Goal: Task Accomplishment & Management: Check status

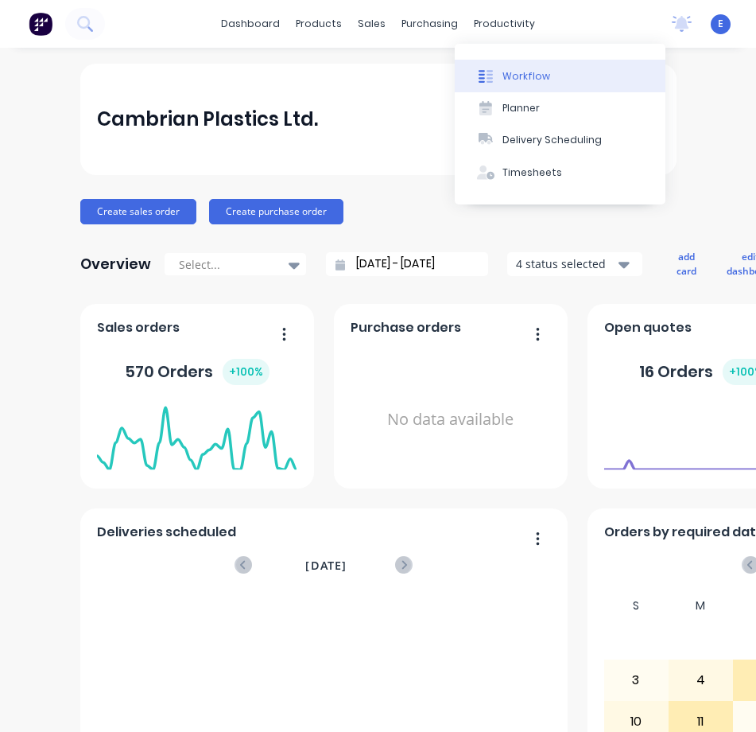
click at [495, 73] on div at bounding box center [486, 76] width 24 height 14
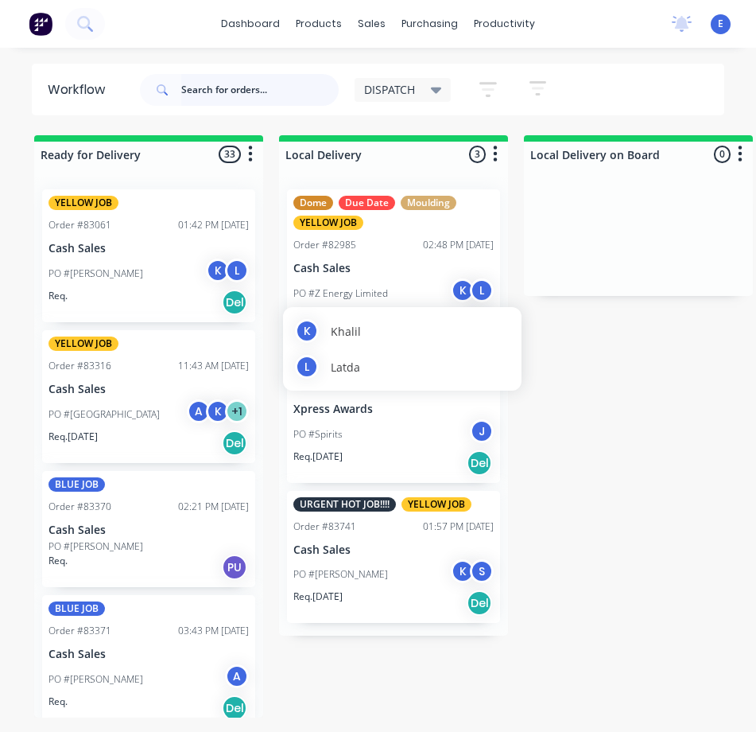
click at [203, 96] on input "text" at bounding box center [259, 90] width 157 height 32
click at [264, 89] on input "text" at bounding box center [259, 90] width 157 height 32
click at [263, 87] on input "text" at bounding box center [259, 90] width 157 height 32
click at [235, 91] on input "text" at bounding box center [259, 90] width 157 height 32
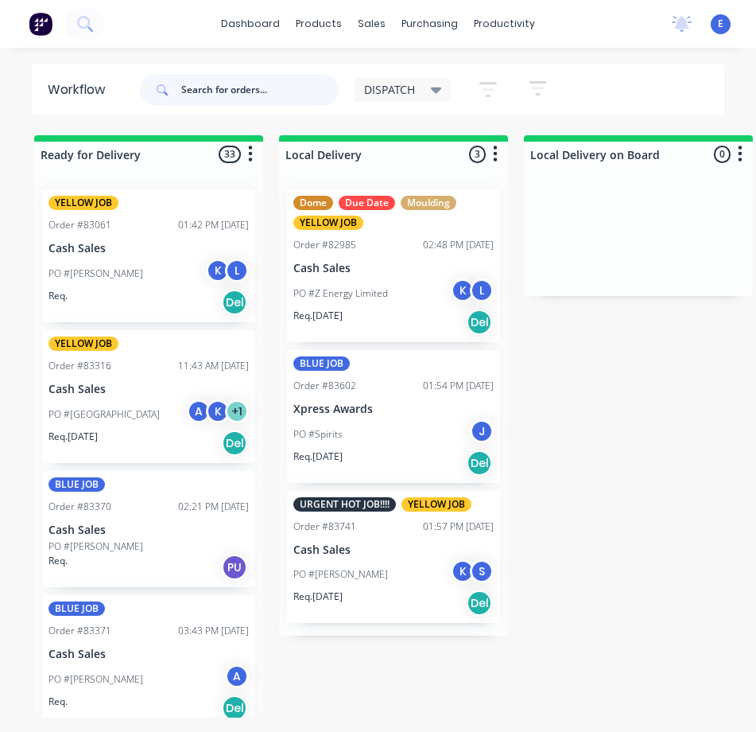
click at [250, 91] on input "text" at bounding box center [259, 90] width 157 height 32
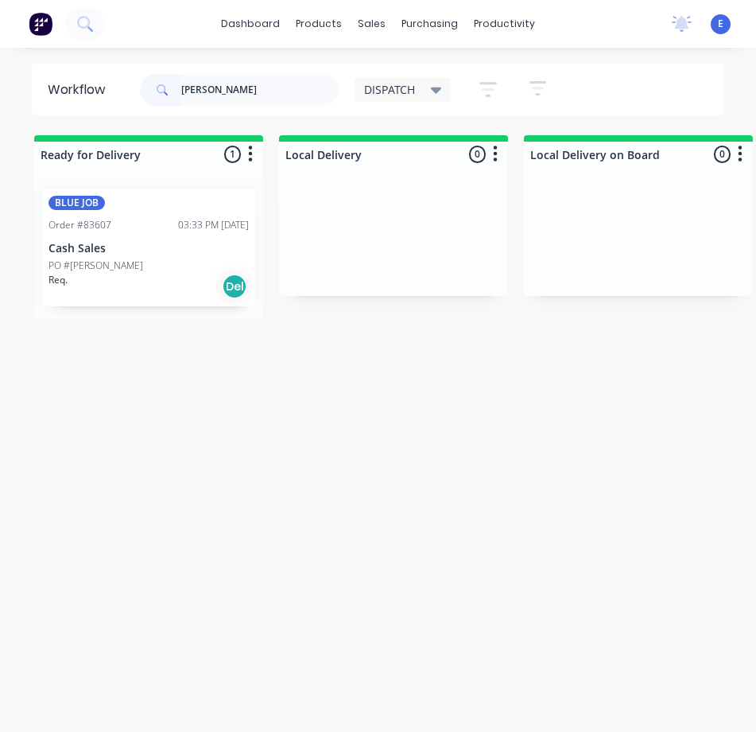
click at [183, 285] on div "Req. Del" at bounding box center [149, 286] width 200 height 27
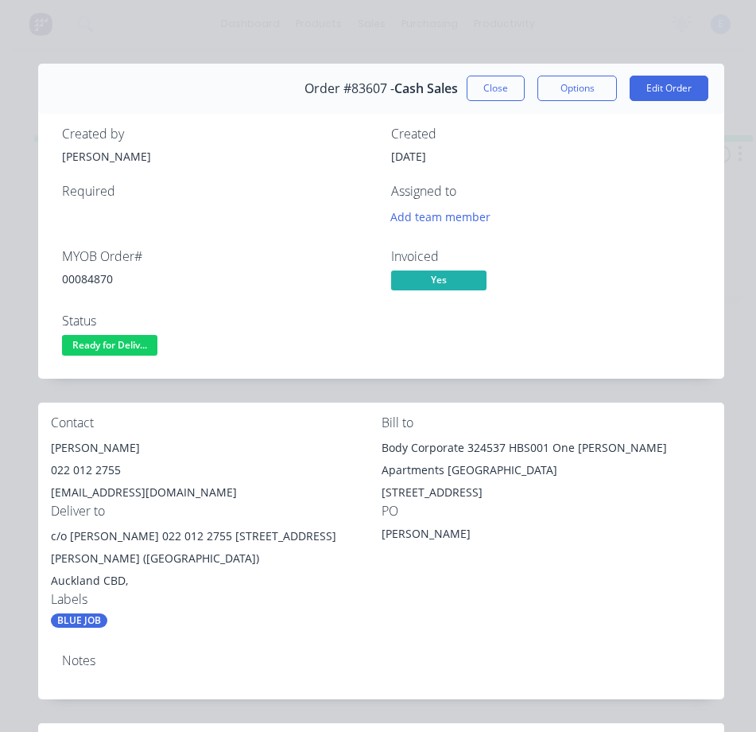
click at [84, 276] on div "00084870" at bounding box center [217, 278] width 310 height 17
click at [86, 285] on div "00084870" at bounding box center [217, 278] width 310 height 17
copy div "00084870"
click at [123, 450] on div "[PERSON_NAME]" at bounding box center [216, 448] width 331 height 22
click at [123, 451] on div "[PERSON_NAME]" at bounding box center [216, 448] width 331 height 22
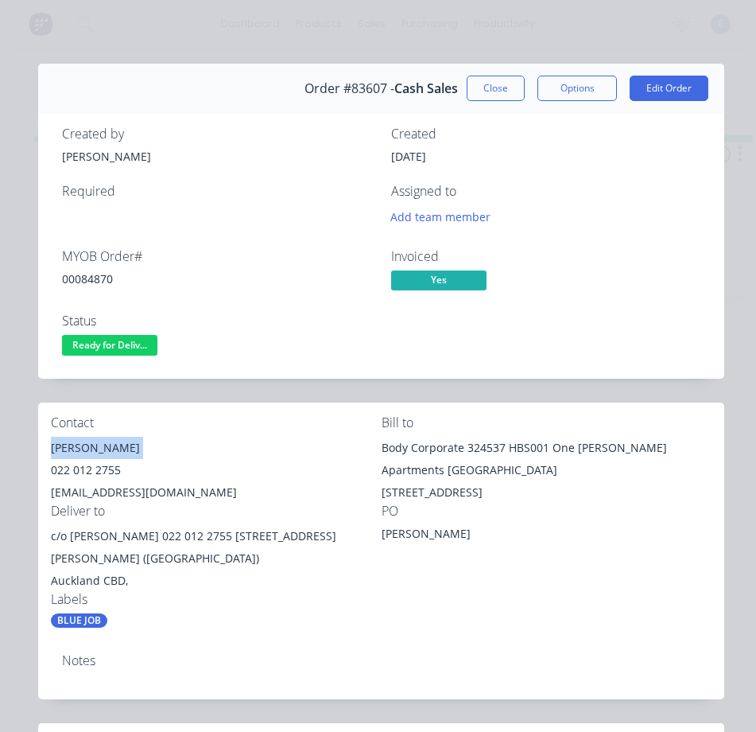
click at [123, 455] on div "[PERSON_NAME]" at bounding box center [216, 448] width 331 height 22
copy div "[PERSON_NAME]"
click at [86, 475] on div "022 012 2755" at bounding box center [216, 470] width 331 height 22
click at [85, 475] on div "022 012 2755" at bounding box center [216, 470] width 331 height 22
click at [84, 475] on div "022 012 2755" at bounding box center [216, 470] width 331 height 22
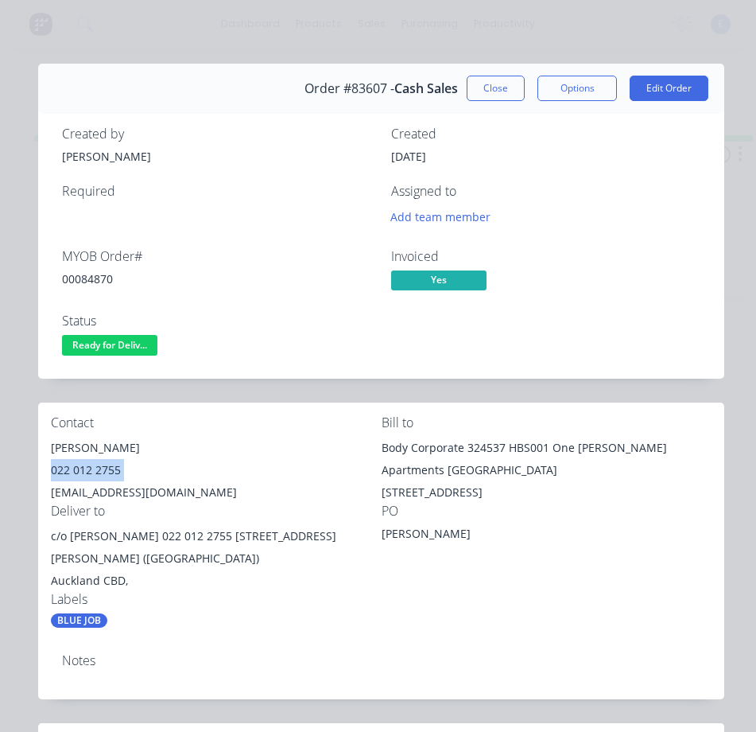
copy div "022 012 2755"
click at [146, 496] on div "[EMAIL_ADDRESS][DOMAIN_NAME]" at bounding box center [216, 492] width 331 height 22
copy div "[EMAIL_ADDRESS][DOMAIN_NAME]"
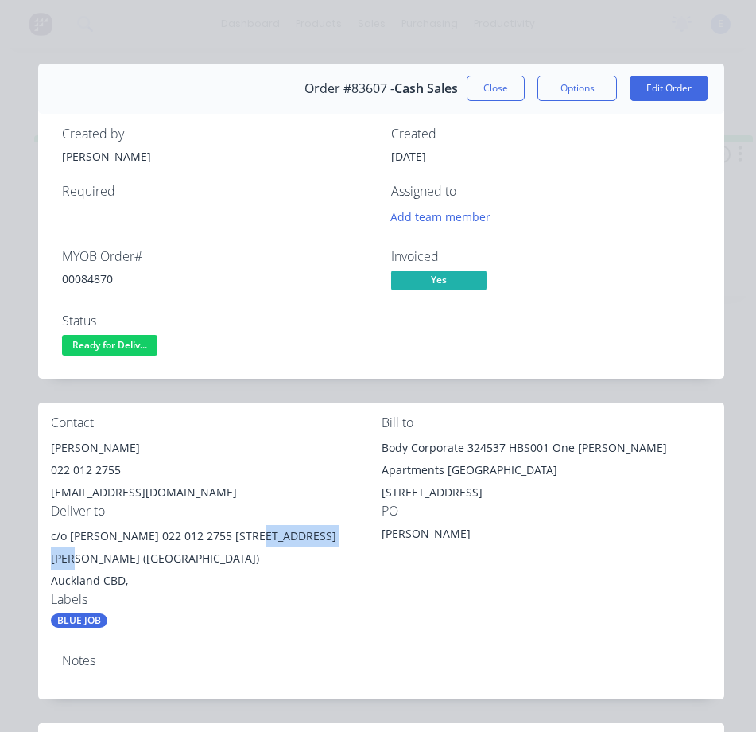
drag, startPoint x: 250, startPoint y: 537, endPoint x: 336, endPoint y: 540, distance: 85.9
click at [336, 540] on div "c/o [PERSON_NAME] 022 012 2755 [STREET_ADDRESS][PERSON_NAME] ([GEOGRAPHIC_DATA])" at bounding box center [216, 547] width 331 height 45
copy div "[STREET_ADDRESS][PERSON_NAME]"
drag, startPoint x: 141, startPoint y: 556, endPoint x: 68, endPoint y: 558, distance: 73.2
click at [56, 553] on div "c/o [PERSON_NAME] 022 012 2755 [STREET_ADDRESS][PERSON_NAME] ([GEOGRAPHIC_DATA])" at bounding box center [216, 547] width 331 height 45
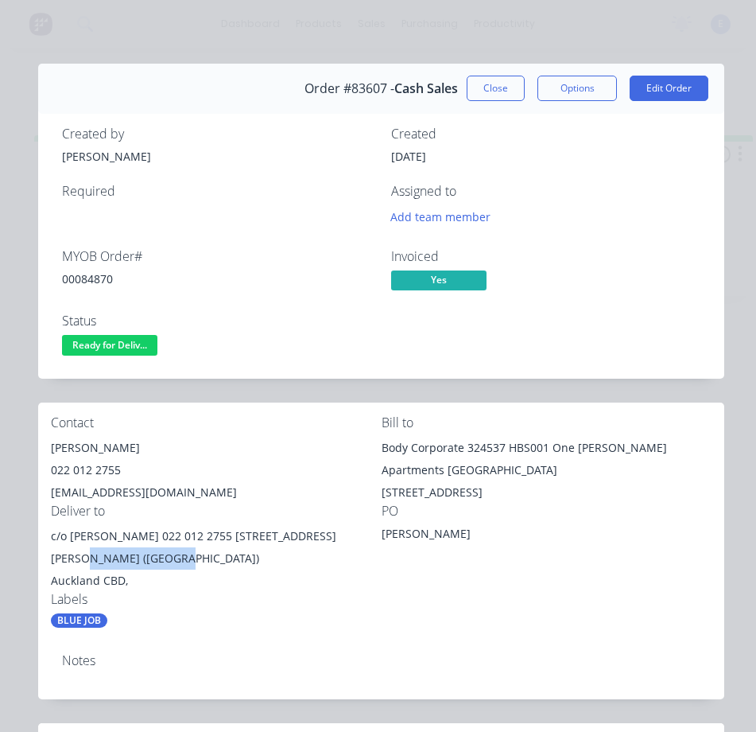
copy div "[GEOGRAPHIC_DATA]"
click at [152, 579] on div "Auckland CBD," at bounding box center [216, 580] width 331 height 22
click at [118, 342] on span "Ready for Deliv..." at bounding box center [109, 345] width 95 height 20
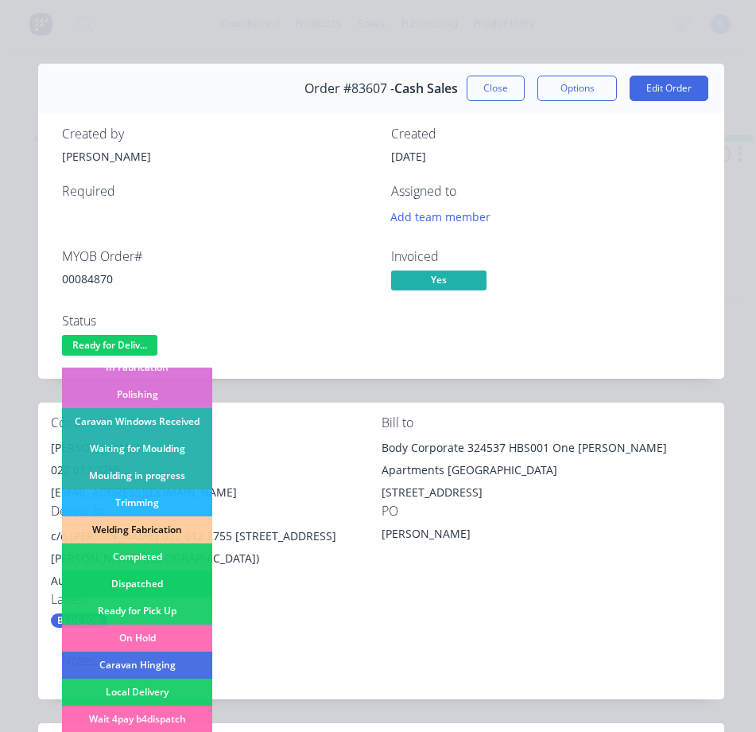
scroll to position [239, 0]
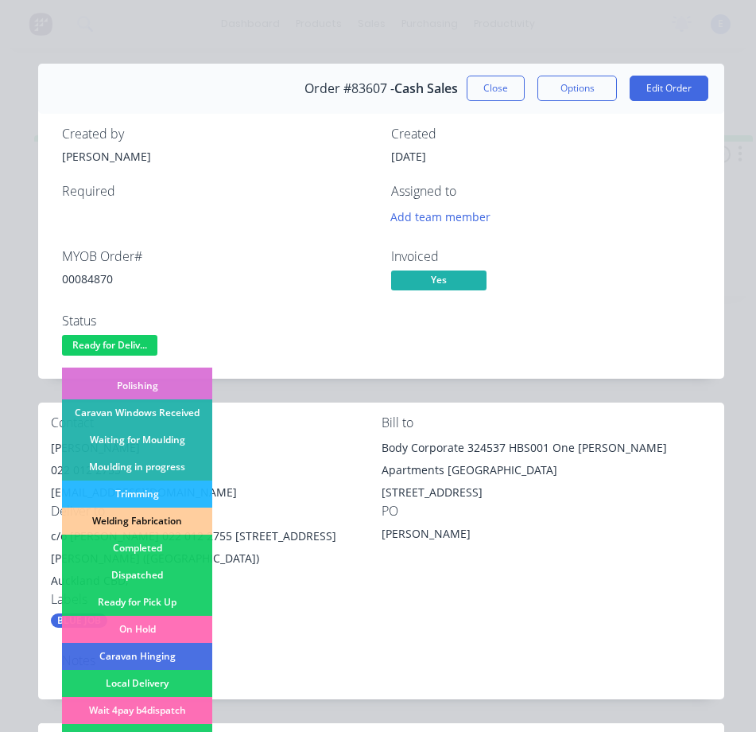
click at [192, 568] on div "Dispatched" at bounding box center [137, 574] width 150 height 27
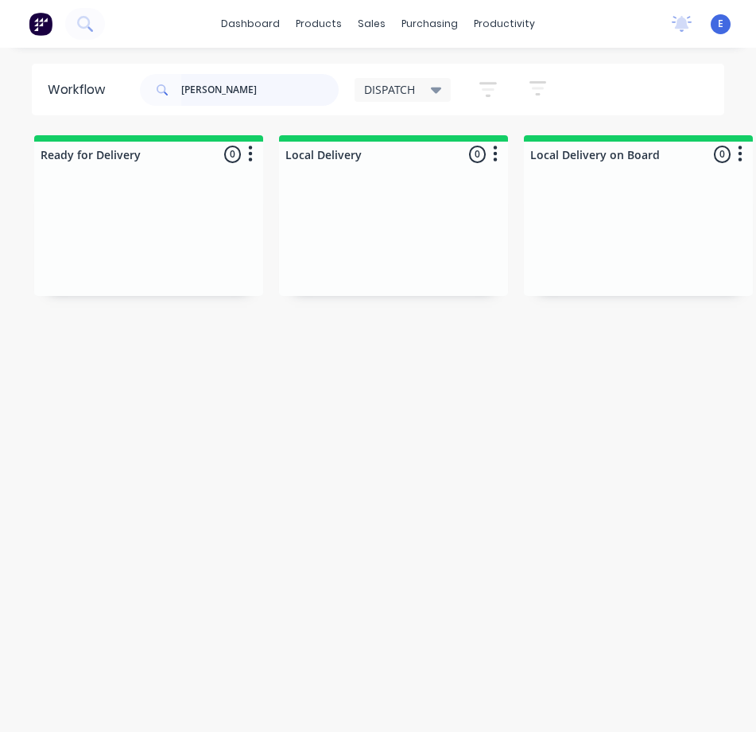
click at [229, 91] on input "[PERSON_NAME]" at bounding box center [259, 90] width 157 height 32
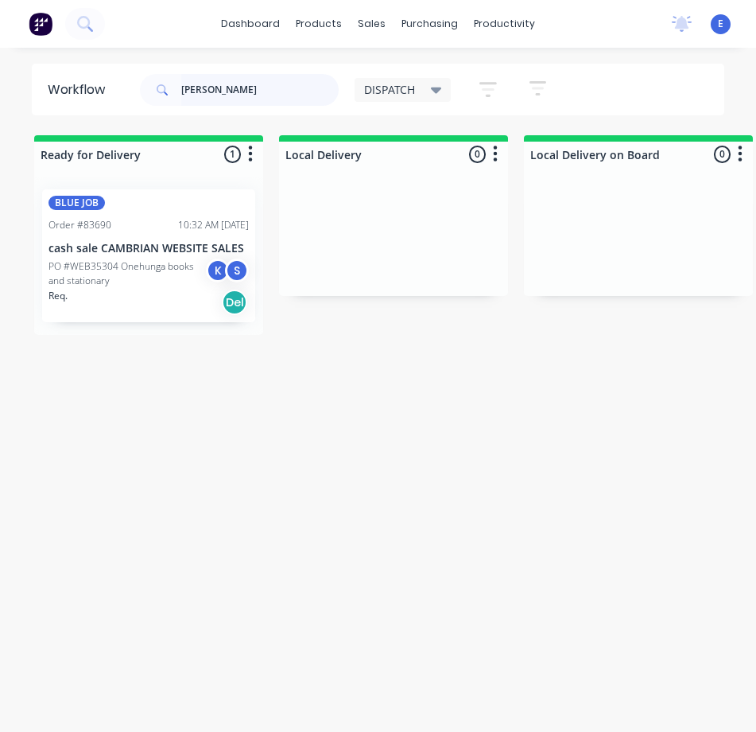
type input "[PERSON_NAME]"
click at [187, 292] on div "Req. Del" at bounding box center [149, 302] width 200 height 27
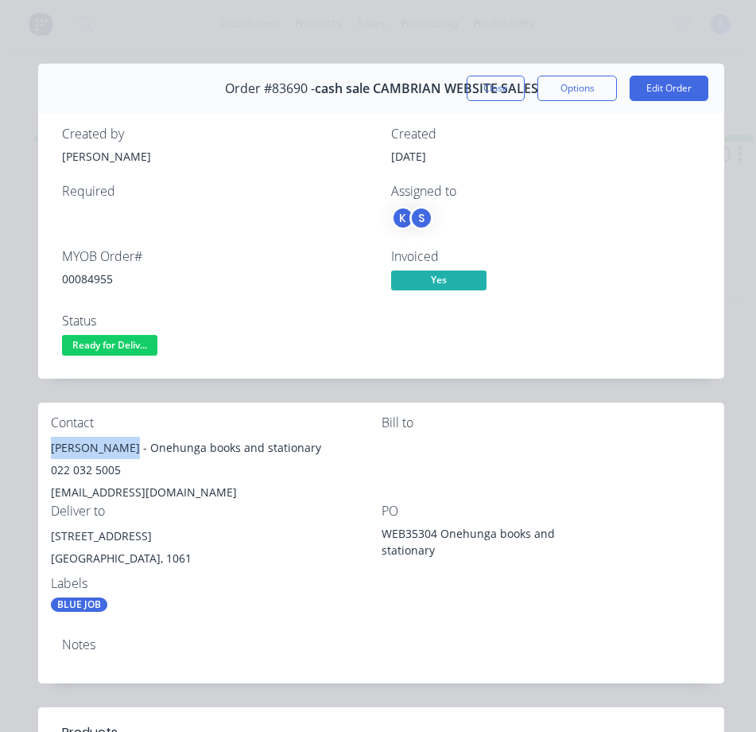
drag, startPoint x: 115, startPoint y: 445, endPoint x: 51, endPoint y: 442, distance: 64.5
click at [51, 442] on div "[PERSON_NAME] - Onehunga books and stationary" at bounding box center [216, 448] width 331 height 22
copy div "[PERSON_NAME]"
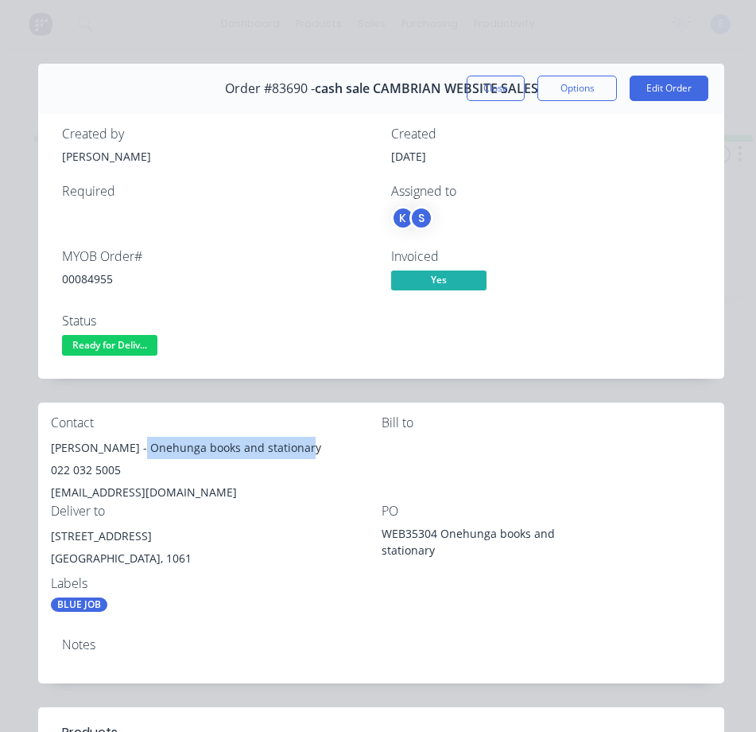
drag, startPoint x: 122, startPoint y: 452, endPoint x: 290, endPoint y: 452, distance: 167.8
click at [290, 452] on div "[PERSON_NAME] - Onehunga books and stationary" at bounding box center [216, 448] width 331 height 22
copy div "Onehunga books and stationary"
click at [79, 472] on div "022 032 5005" at bounding box center [216, 470] width 331 height 22
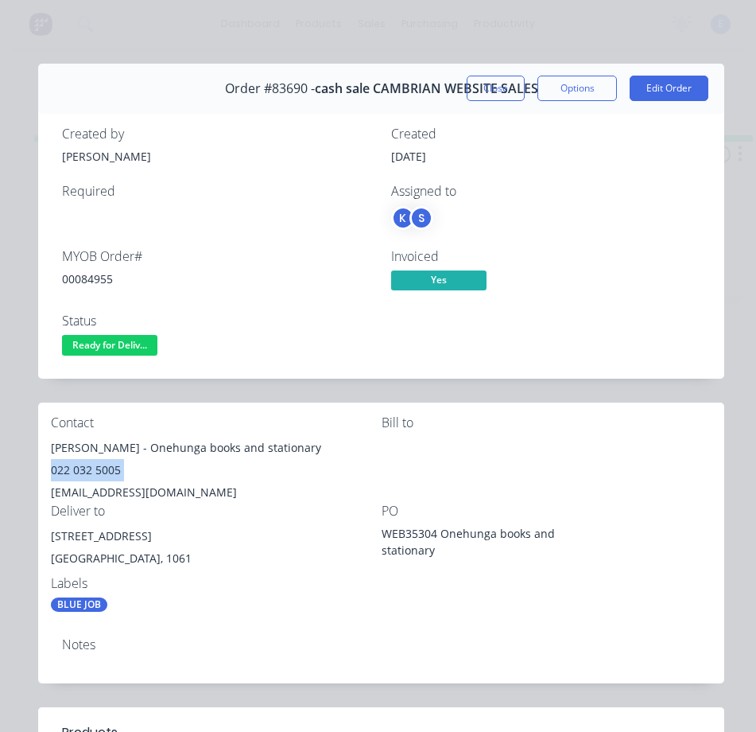
click at [79, 472] on div "022 032 5005" at bounding box center [216, 470] width 331 height 22
copy div "022 032 5005"
click at [139, 484] on div "[EMAIL_ADDRESS][DOMAIN_NAME]" at bounding box center [216, 492] width 331 height 22
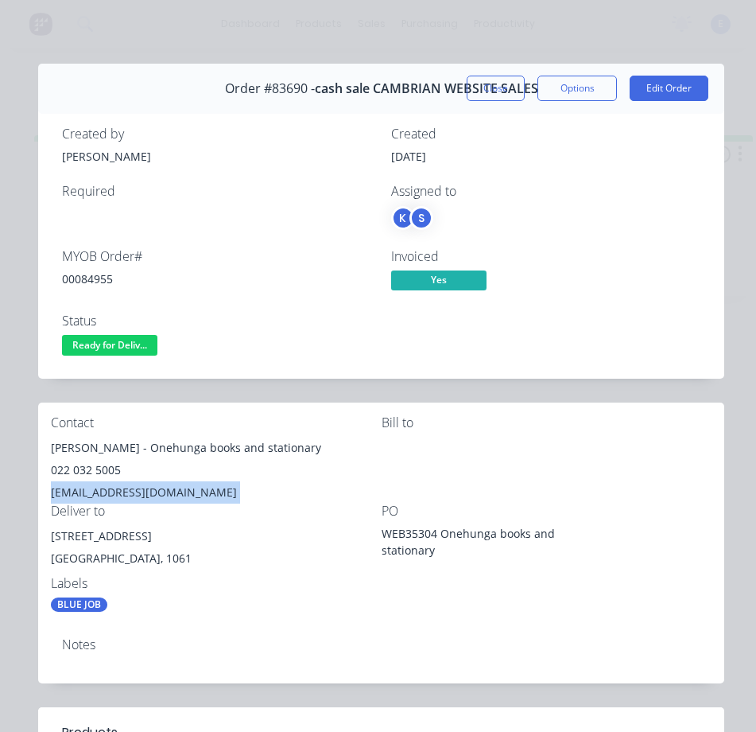
copy div "[EMAIL_ADDRESS][DOMAIN_NAME]"
drag, startPoint x: 177, startPoint y: 531, endPoint x: 54, endPoint y: 541, distance: 123.6
click at [54, 541] on div "[STREET_ADDRESS]" at bounding box center [216, 536] width 331 height 22
click at [352, 607] on div "BLUE JOB" at bounding box center [216, 604] width 331 height 14
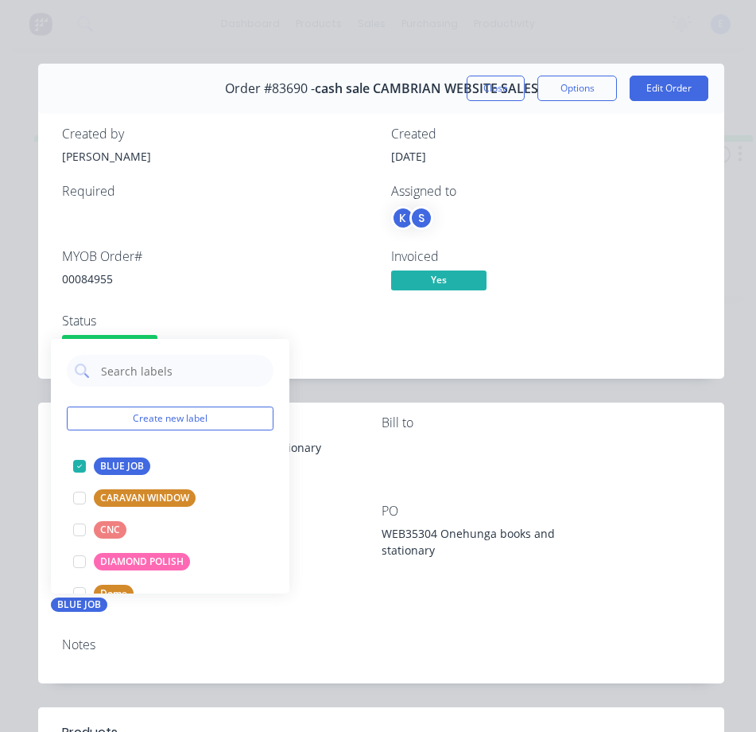
click at [368, 600] on div "BLUE JOB" at bounding box center [216, 604] width 331 height 14
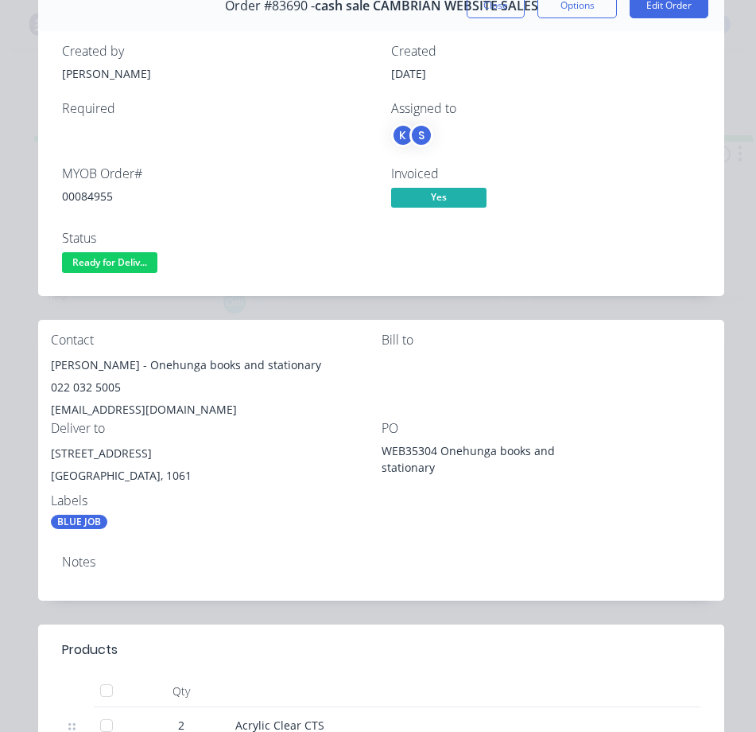
scroll to position [0, 0]
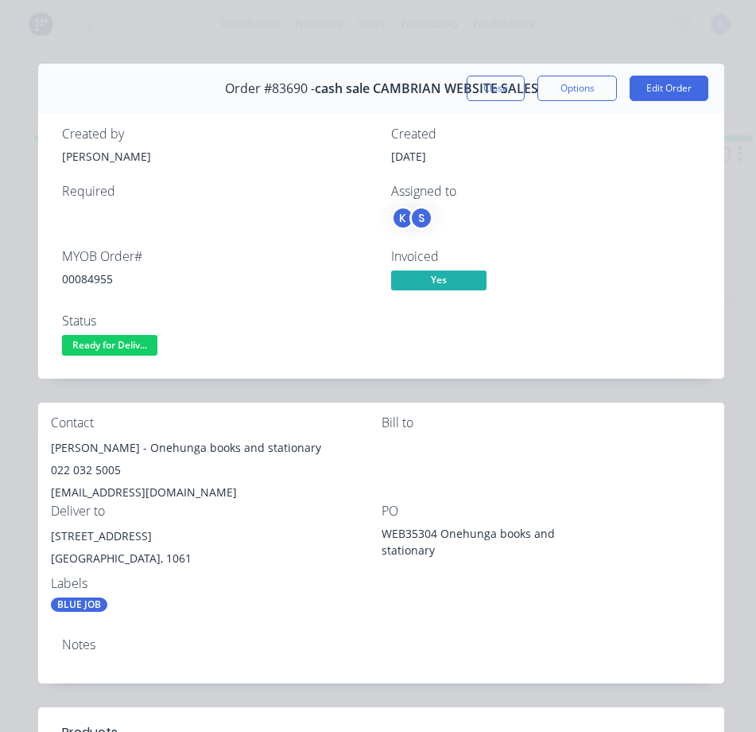
click at [78, 274] on div "00084955" at bounding box center [217, 278] width 310 height 17
